Goal: Find contact information: Find contact information

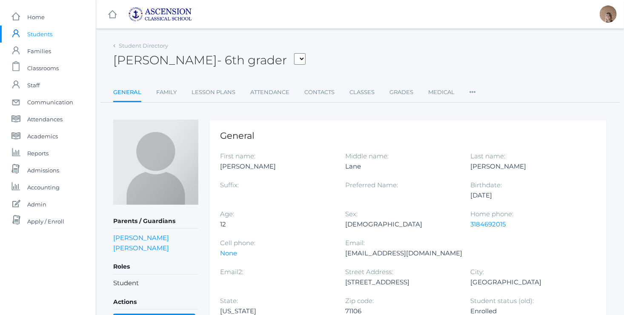
click at [115, 46] on div "Student Directory" at bounding box center [140, 46] width 55 height 9
click at [152, 46] on link "Student Directory" at bounding box center [143, 45] width 49 height 7
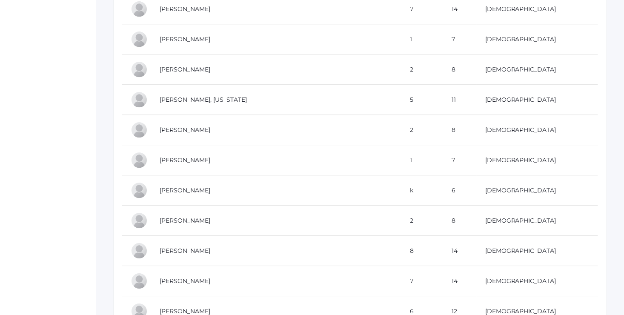
scroll to position [1093, 0]
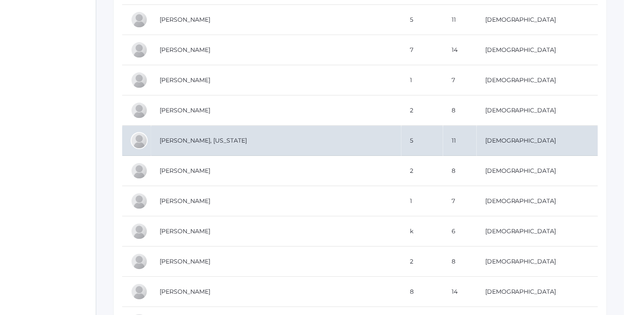
click at [188, 136] on td "[PERSON_NAME], [US_STATE]" at bounding box center [276, 141] width 250 height 30
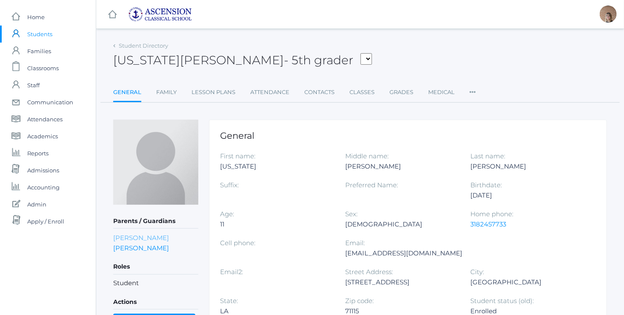
click at [139, 235] on link "[PERSON_NAME]" at bounding box center [141, 238] width 56 height 8
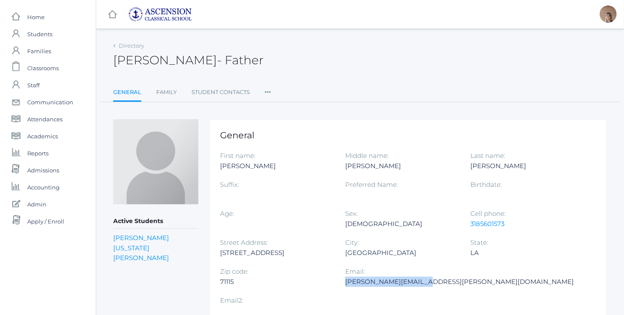
drag, startPoint x: 431, startPoint y: 280, endPoint x: 346, endPoint y: 283, distance: 85.2
click at [346, 283] on div "[PERSON_NAME][EMAIL_ADDRESS][PERSON_NAME][DOMAIN_NAME]" at bounding box center [459, 282] width 229 height 10
drag, startPoint x: 346, startPoint y: 283, endPoint x: 401, endPoint y: 282, distance: 54.5
copy div "JAY.GARCIA@mmcins.com"
